Goal: Information Seeking & Learning: Learn about a topic

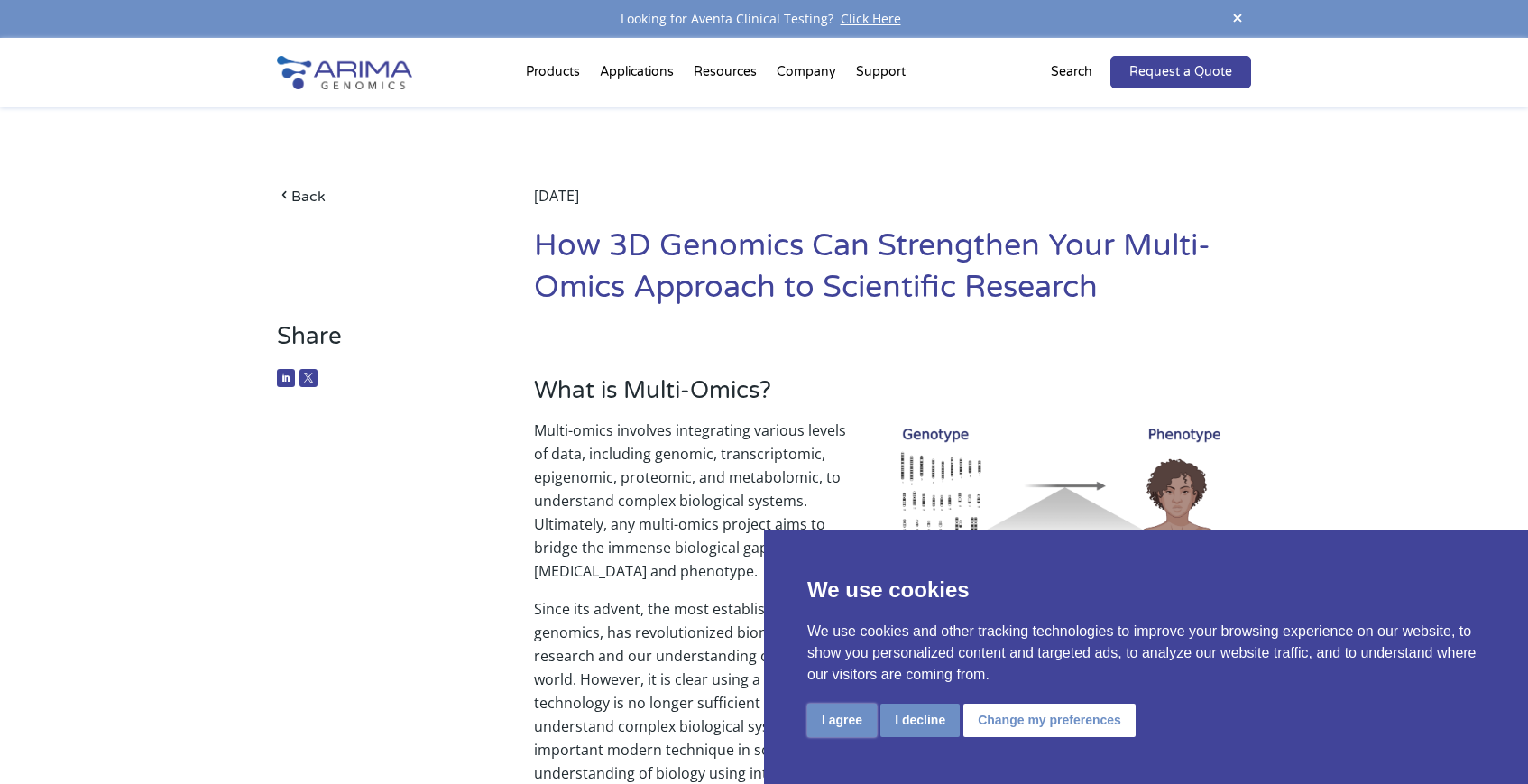
click at [861, 720] on button "I agree" at bounding box center [842, 720] width 70 height 33
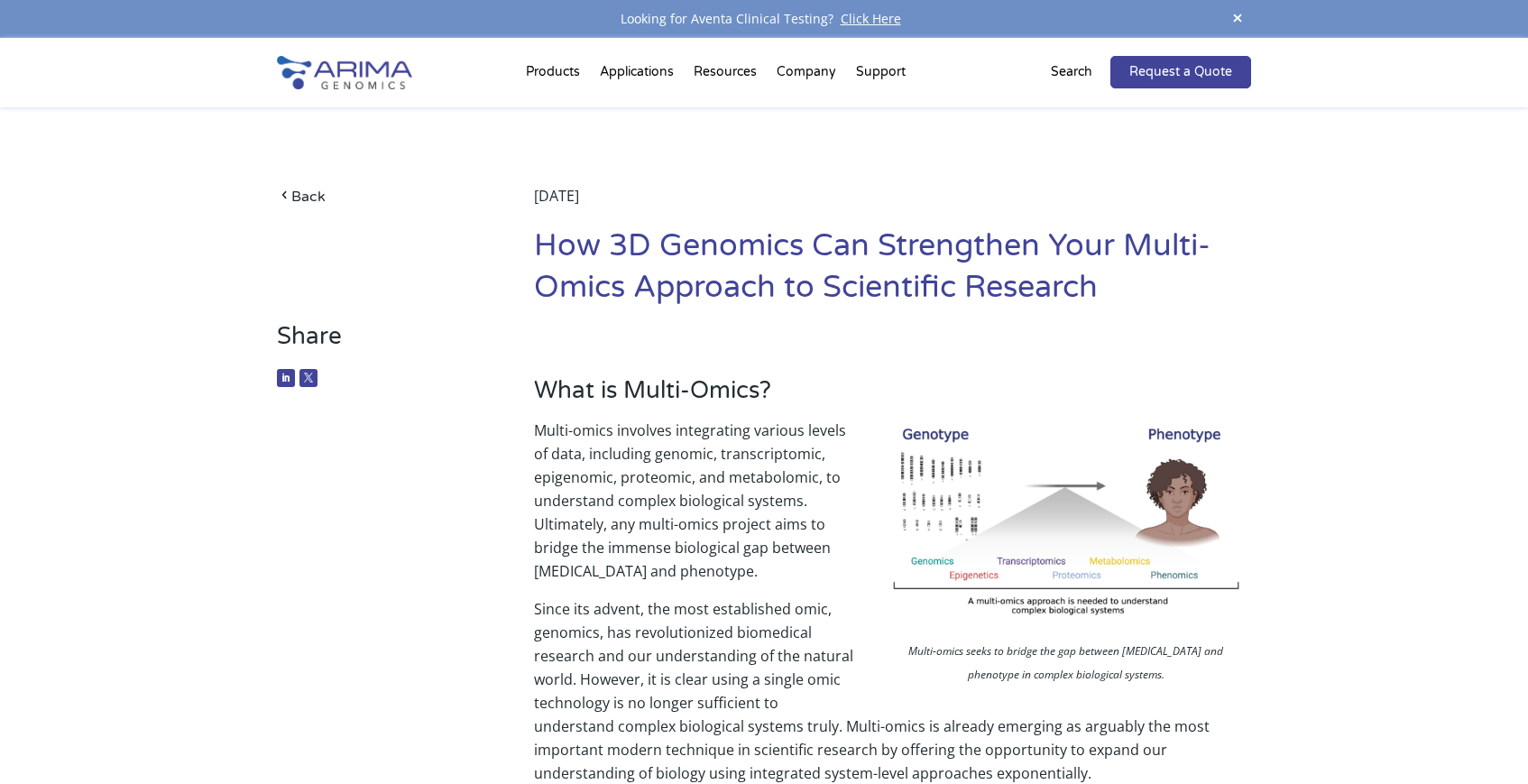
click at [1041, 481] on img at bounding box center [1066, 526] width 360 height 216
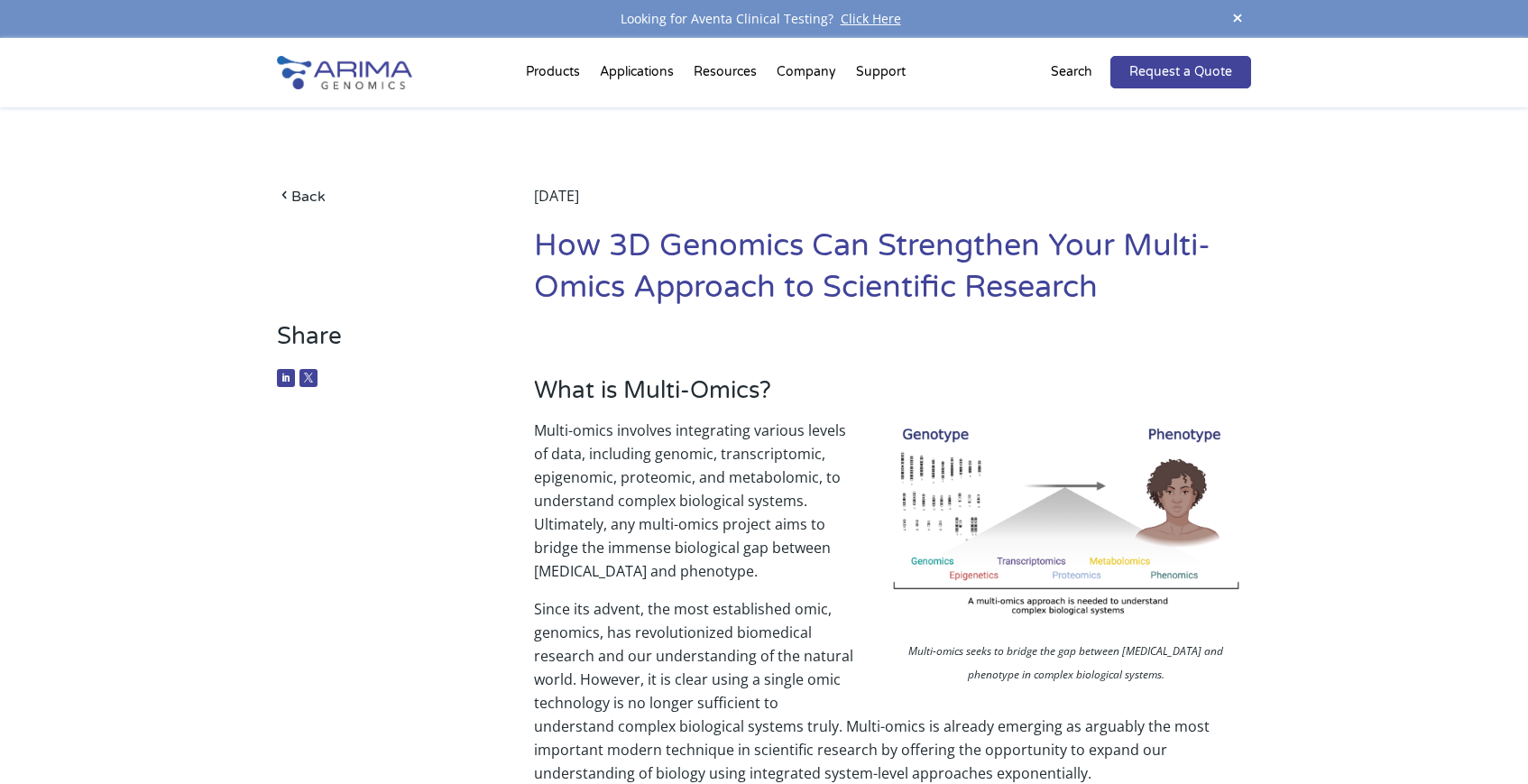
click at [1048, 538] on img at bounding box center [1066, 526] width 360 height 216
click at [1031, 502] on img at bounding box center [1066, 526] width 360 height 216
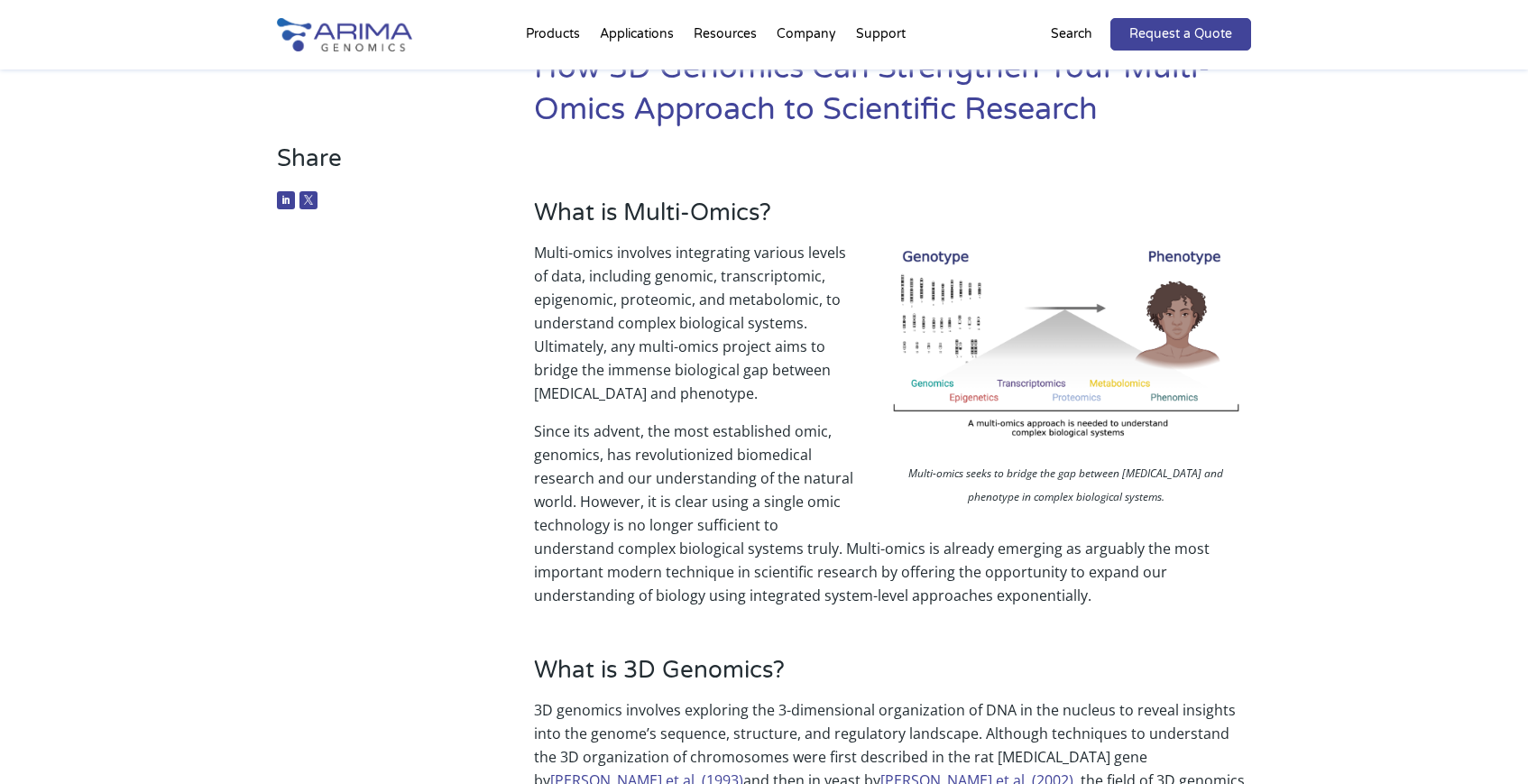
scroll to position [181, 0]
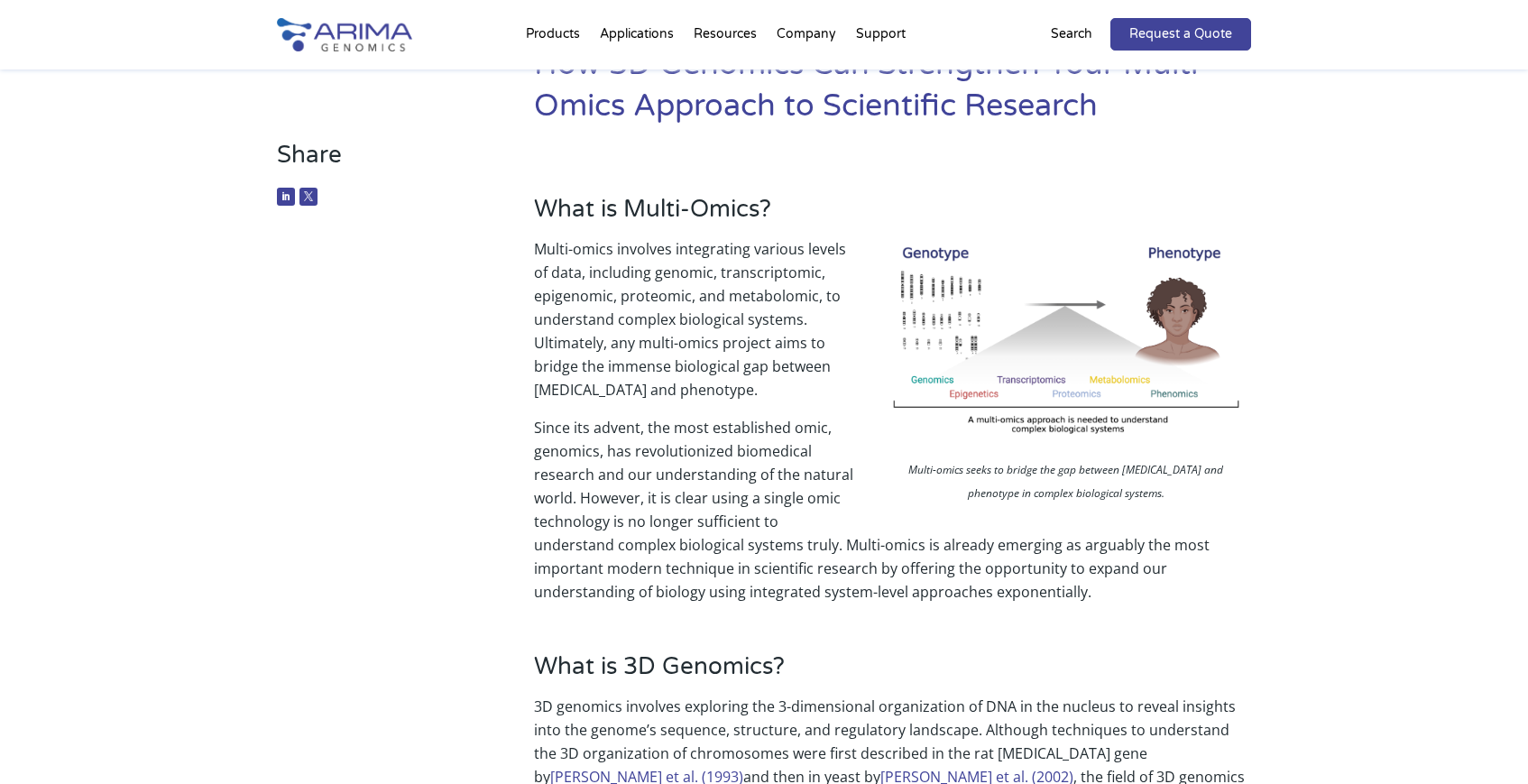
click at [985, 335] on img at bounding box center [1066, 345] width 360 height 216
click at [986, 338] on img at bounding box center [1066, 345] width 360 height 216
click at [995, 280] on img at bounding box center [1066, 345] width 360 height 216
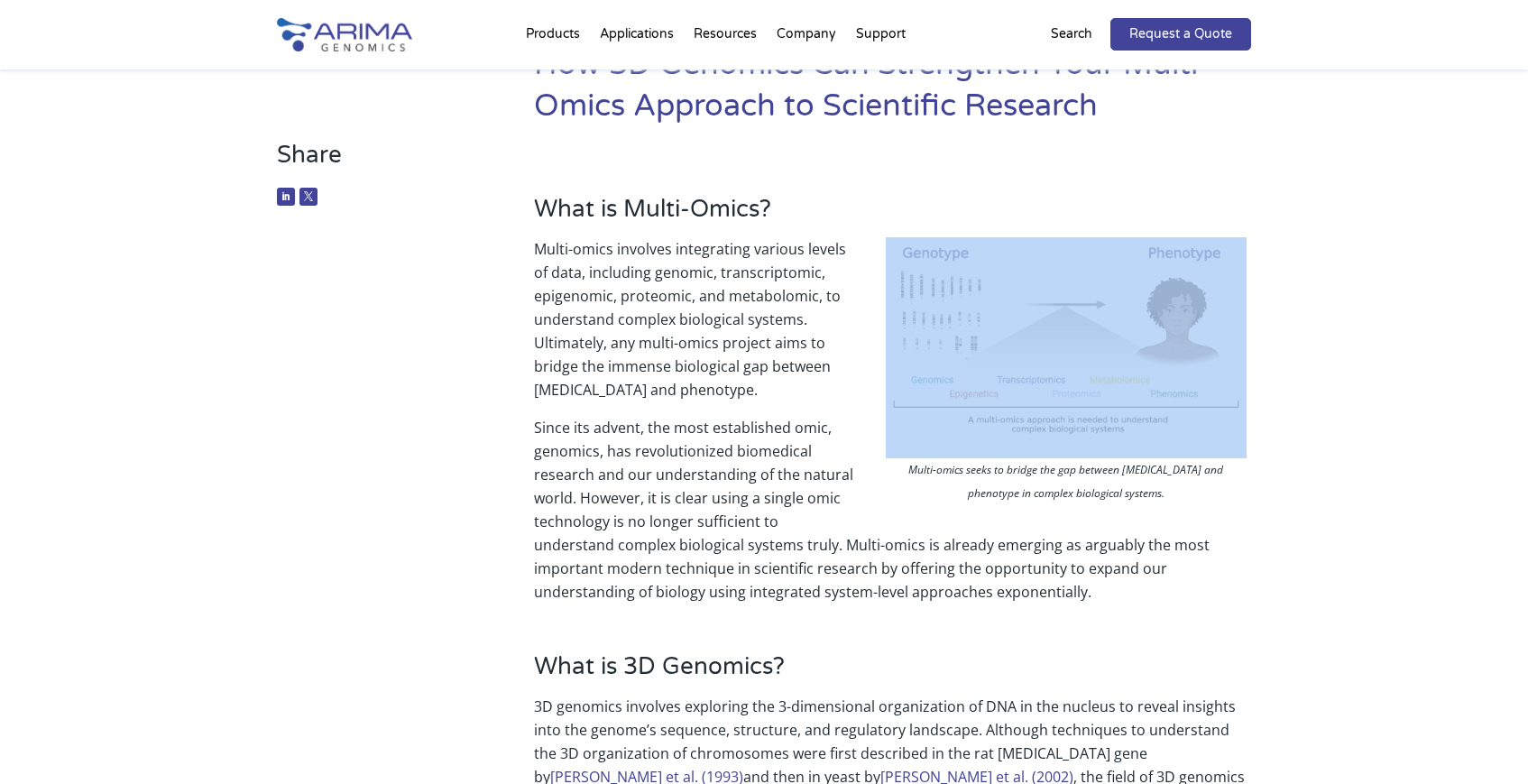
drag, startPoint x: 920, startPoint y: 228, endPoint x: 1040, endPoint y: 352, distance: 172.6
click at [1040, 352] on div "What is Multi-Omics? Multi-omics seeks to bridge the gap between [MEDICAL_DATA]…" at bounding box center [892, 372] width 717 height 463
drag, startPoint x: 1016, startPoint y: 309, endPoint x: 988, endPoint y: 247, distance: 68.0
click at [968, 257] on img at bounding box center [1066, 345] width 360 height 216
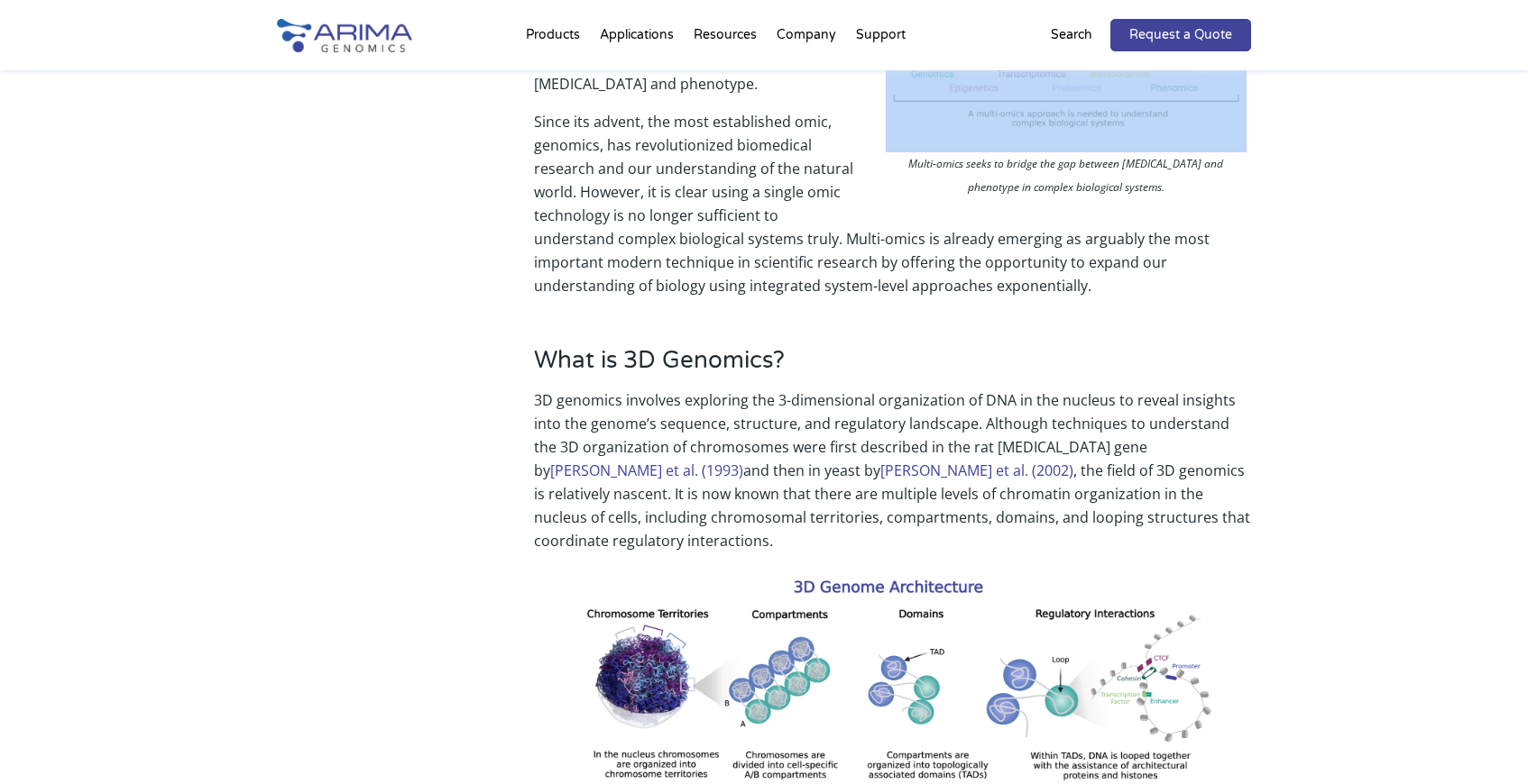
scroll to position [492, 0]
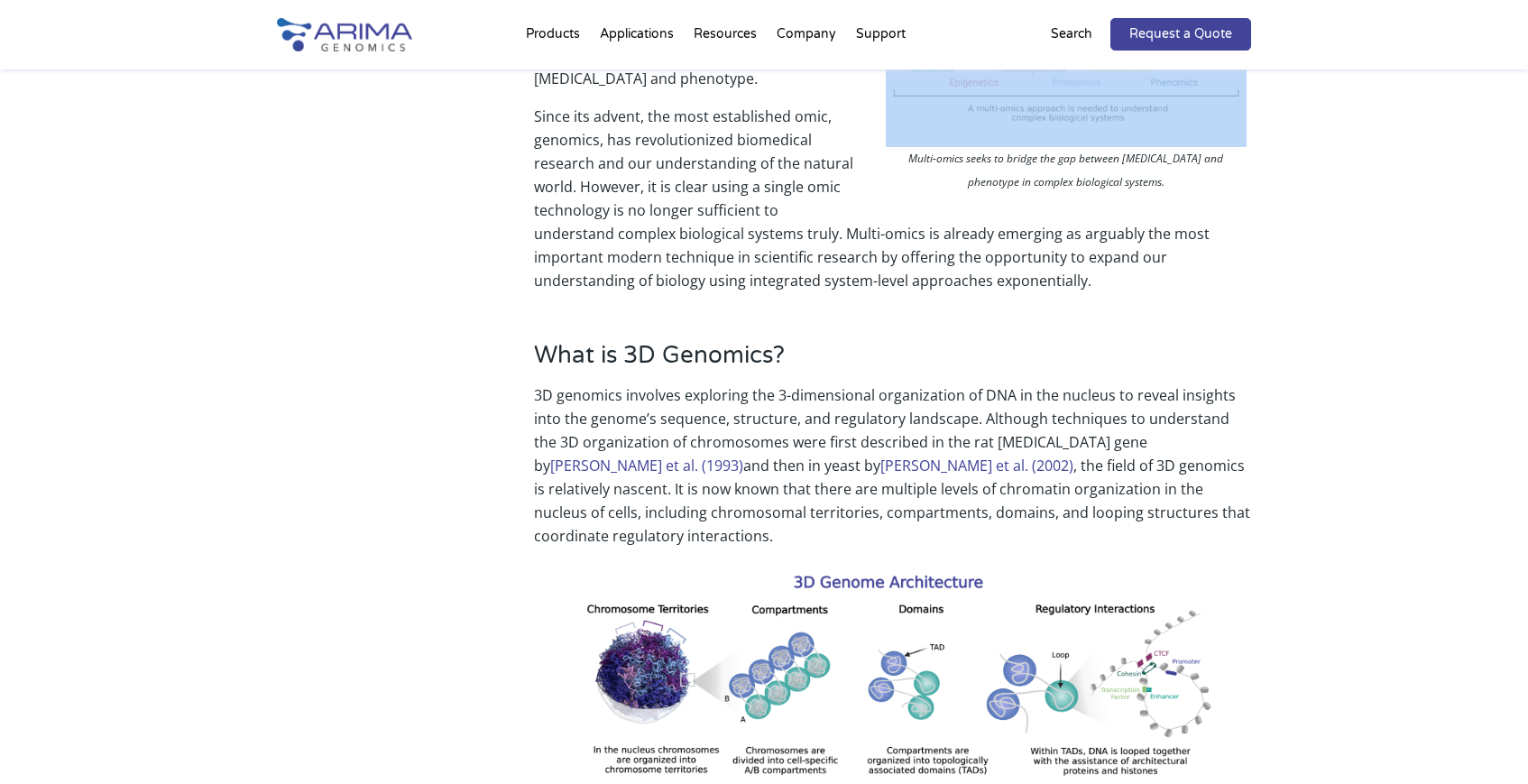
click at [1068, 87] on img at bounding box center [1066, 34] width 360 height 216
copy div
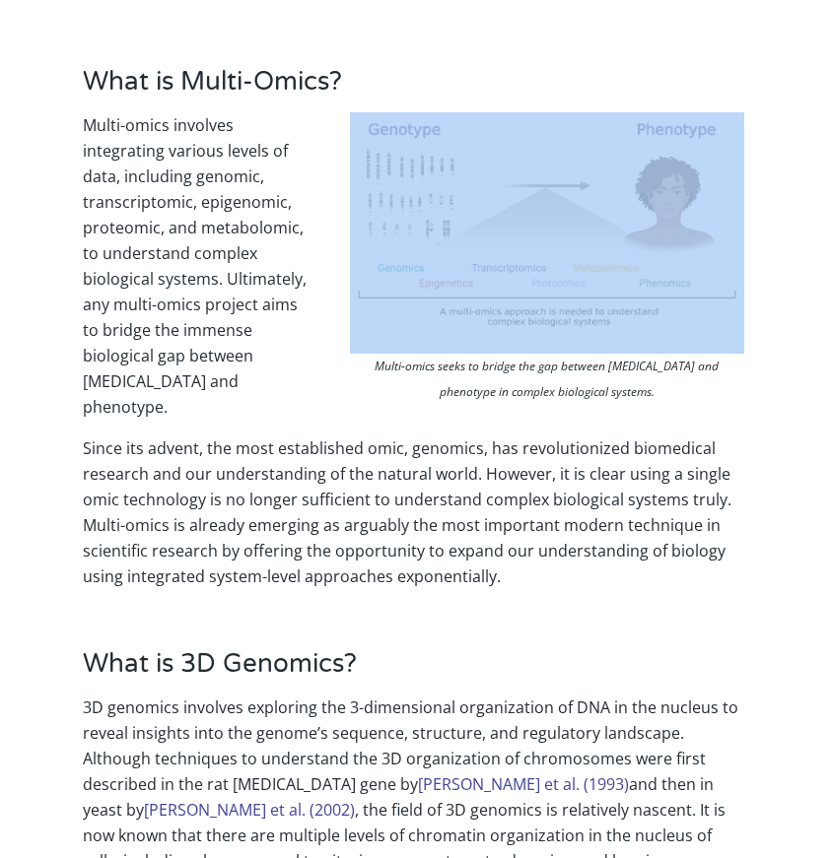
click at [533, 225] on img at bounding box center [547, 230] width 394 height 236
click at [498, 212] on img at bounding box center [547, 230] width 394 height 236
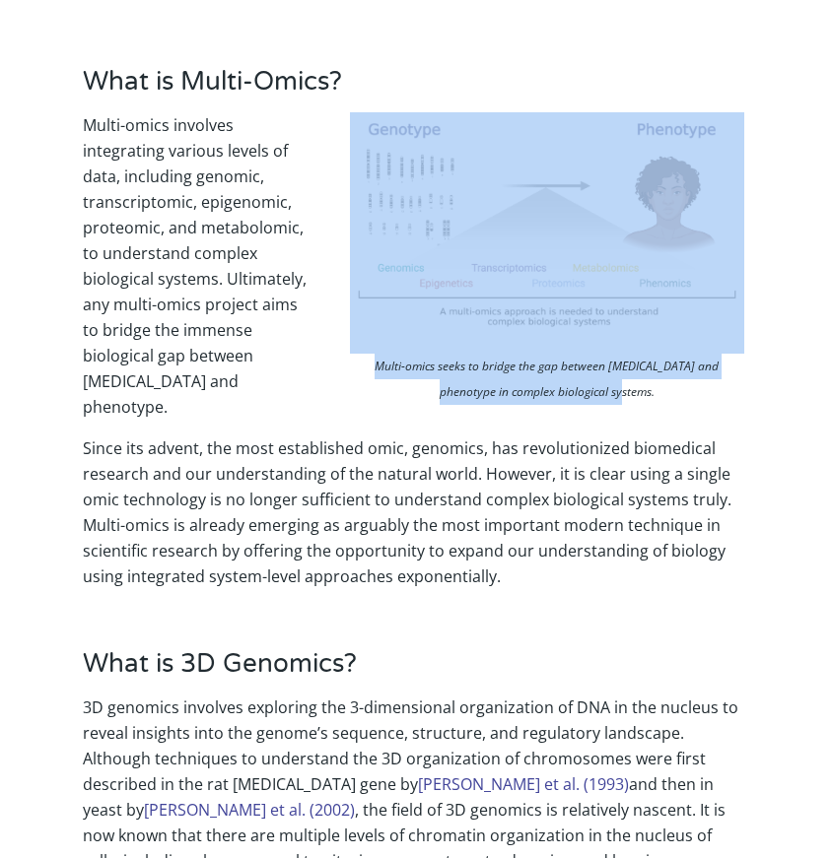
drag, startPoint x: 669, startPoint y: 404, endPoint x: 577, endPoint y: 98, distance: 320.2
click at [577, 98] on div "What is Multi-Omics? Multi-omics seeks to bridge the gap between [MEDICAL_DATA]…" at bounding box center [415, 298] width 665 height 583
copy div "Multi-omics seeks to bridge the gap between [MEDICAL_DATA] and phenotype in com…"
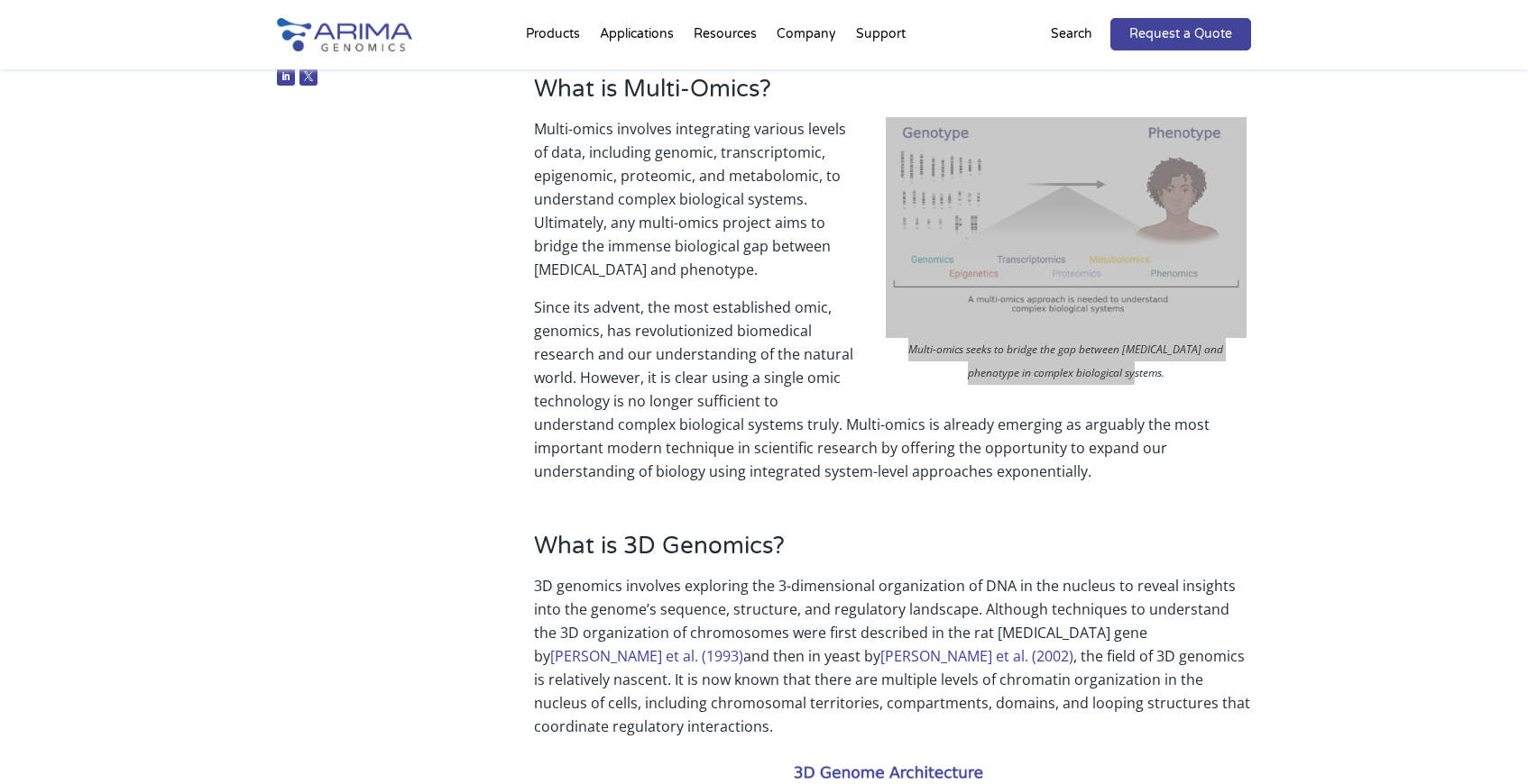
scroll to position [0, 0]
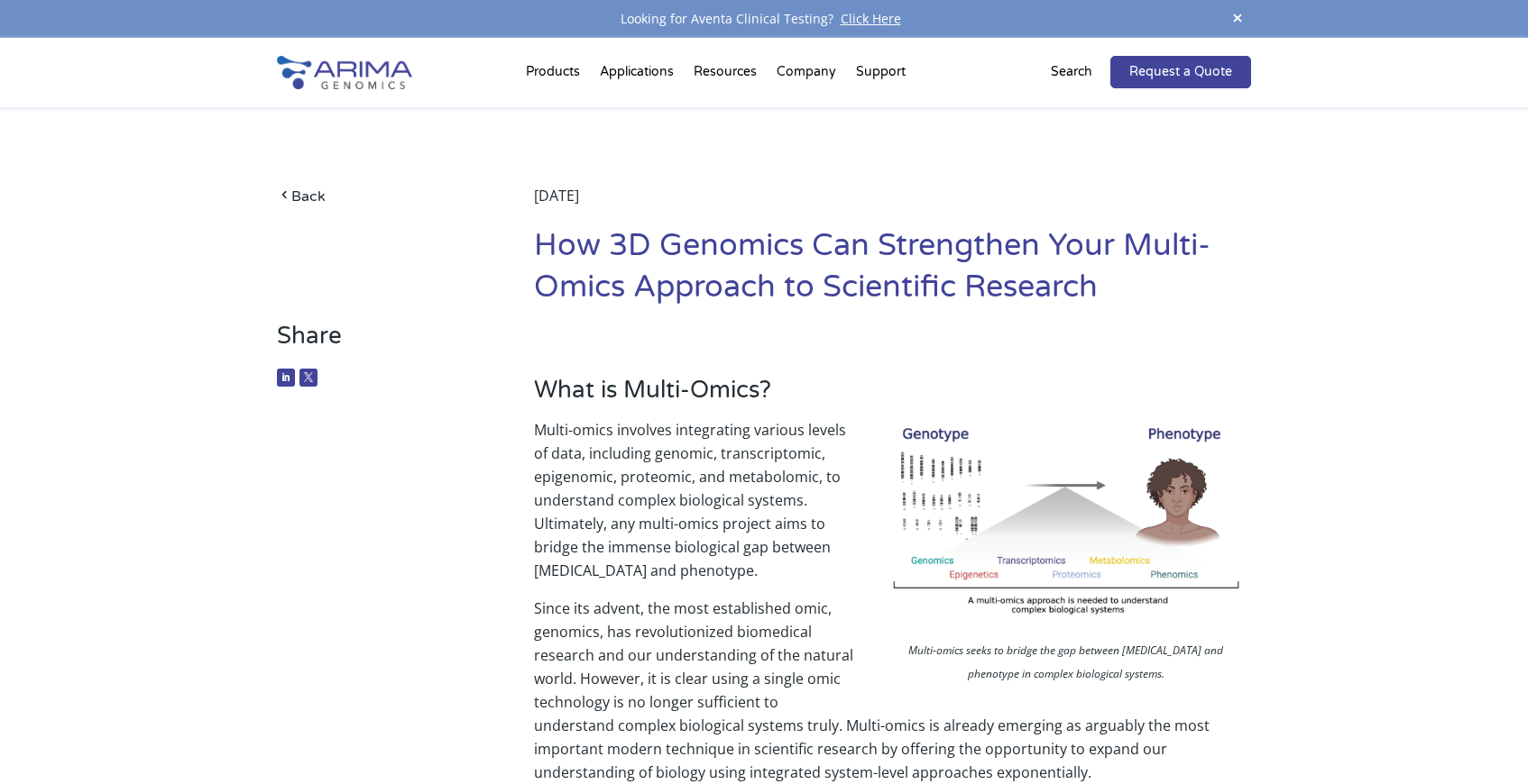
click at [726, 338] on h2 at bounding box center [892, 349] width 717 height 54
